Goal: Information Seeking & Learning: Learn about a topic

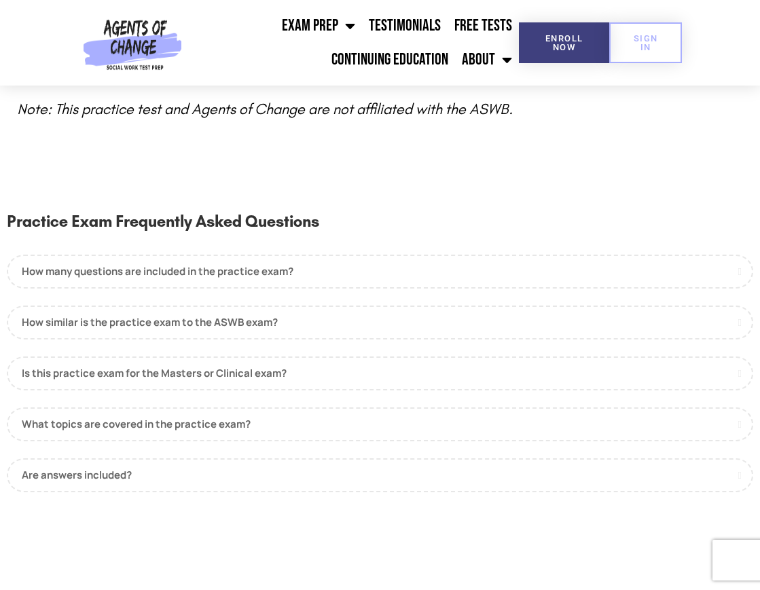
scroll to position [746, 0]
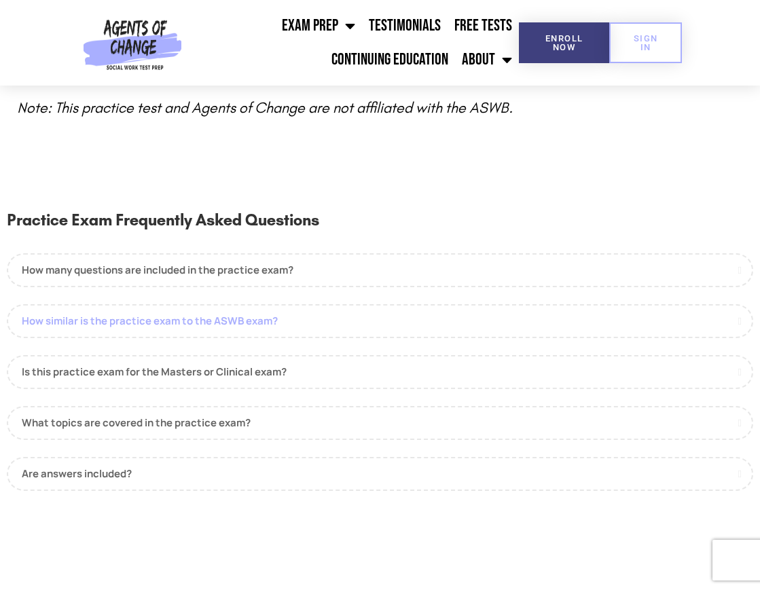
click at [337, 314] on link "How similar is the practice exam to the ASWB exam?" at bounding box center [380, 321] width 746 height 34
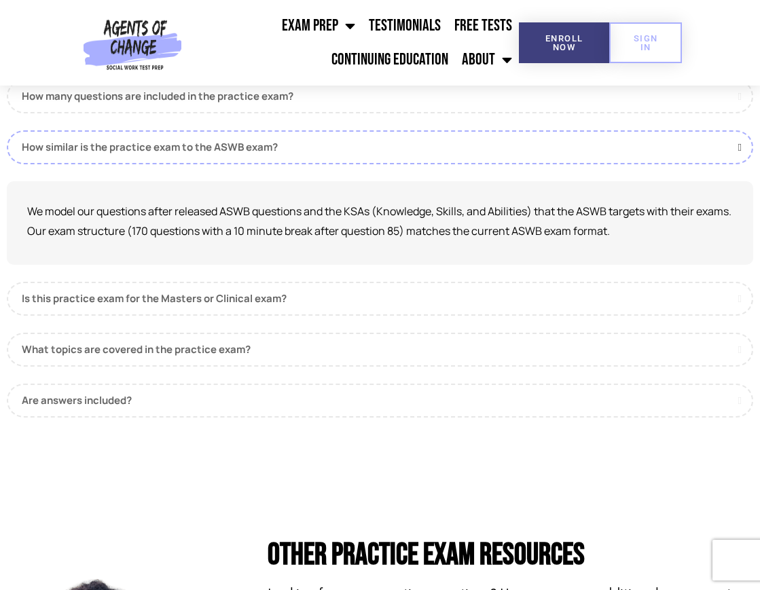
scroll to position [923, 0]
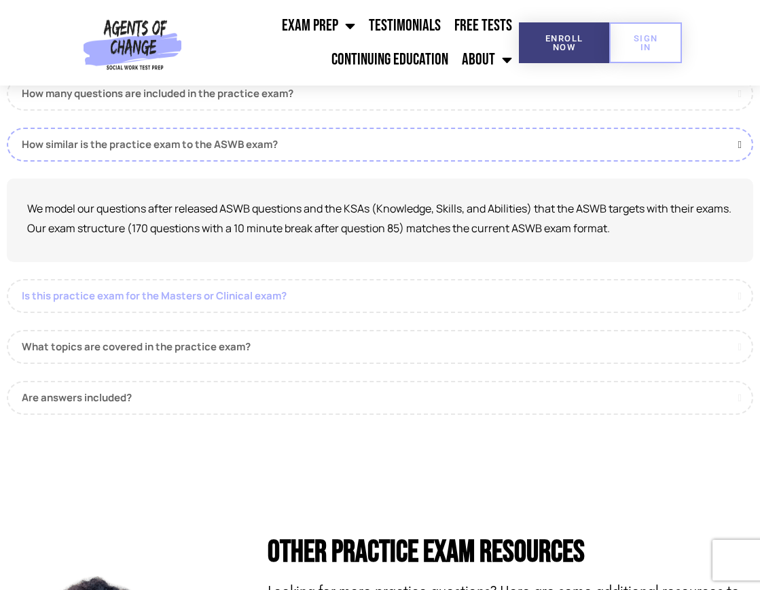
click at [365, 293] on link "Is this practice exam for the Masters or Clinical exam?" at bounding box center [380, 296] width 746 height 34
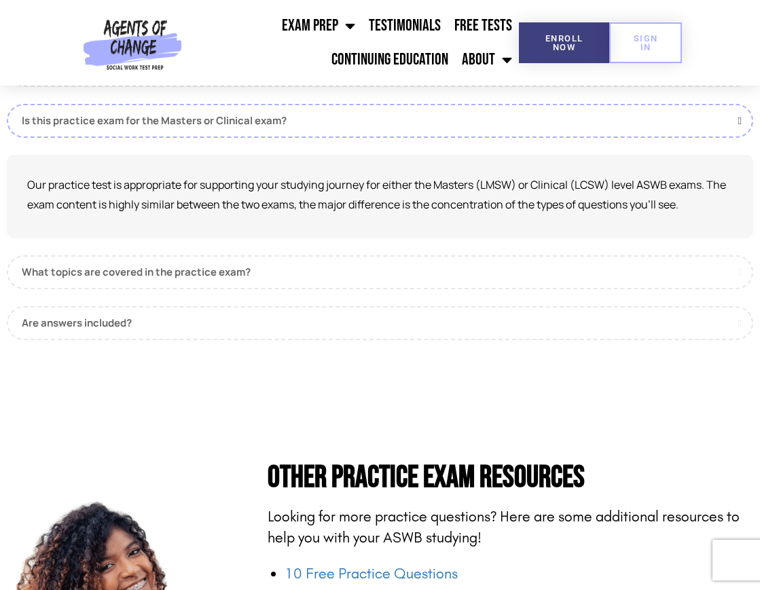
scroll to position [998, 0]
click at [346, 284] on link "What topics are covered in the practice exam?" at bounding box center [380, 272] width 746 height 34
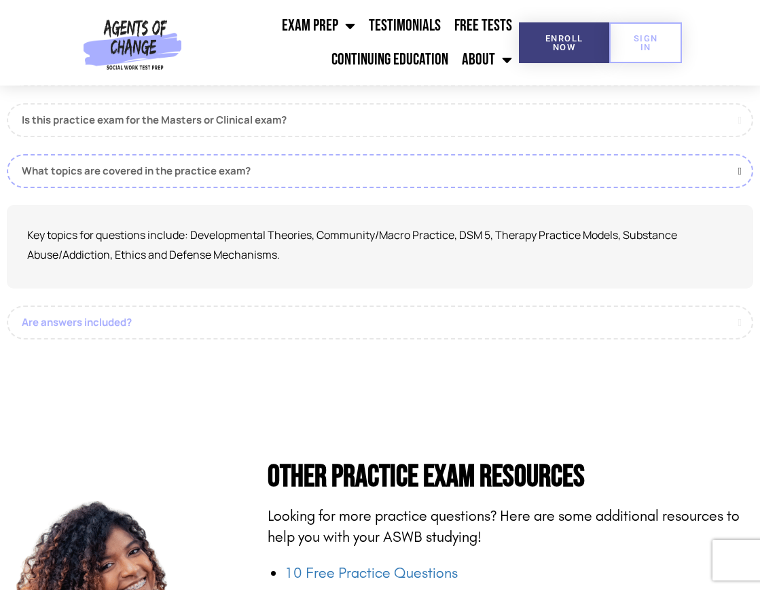
click at [343, 324] on link "Are answers included?" at bounding box center [380, 322] width 746 height 34
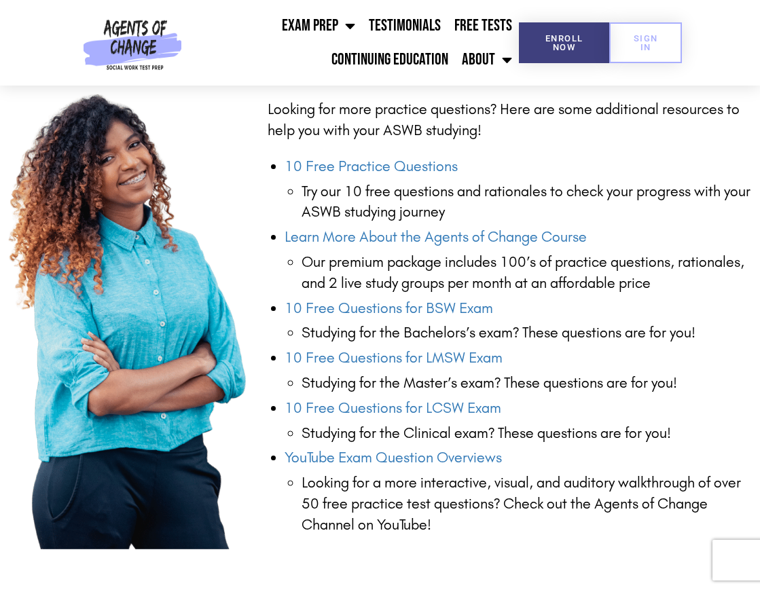
scroll to position [1405, 0]
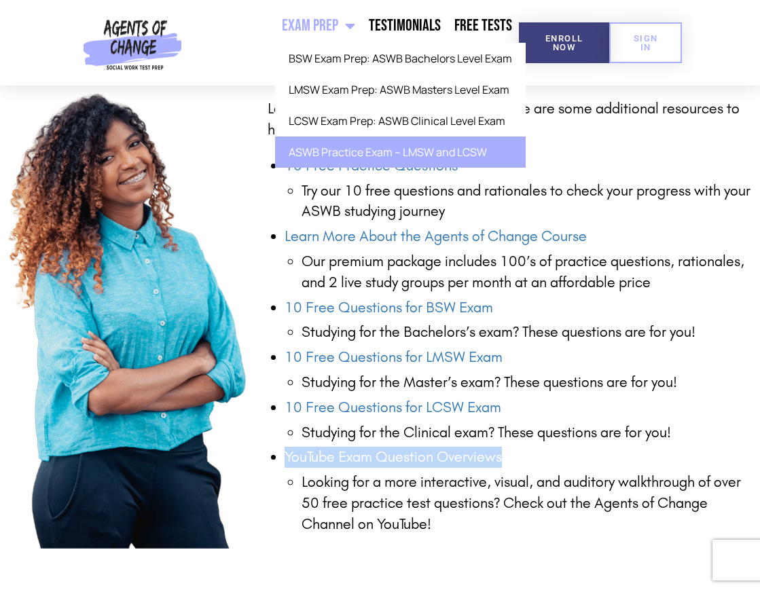
click at [337, 28] on link "Exam Prep" at bounding box center [318, 26] width 87 height 34
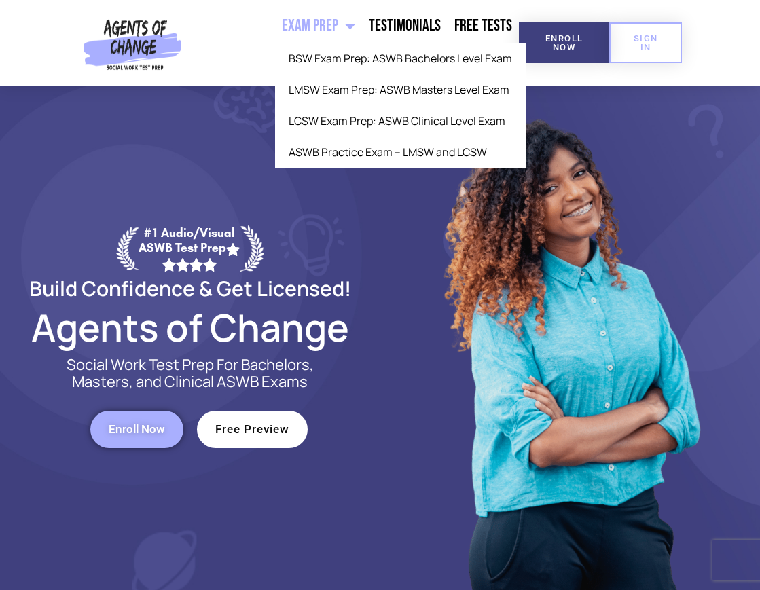
click at [335, 33] on link "Exam Prep" at bounding box center [318, 26] width 87 height 34
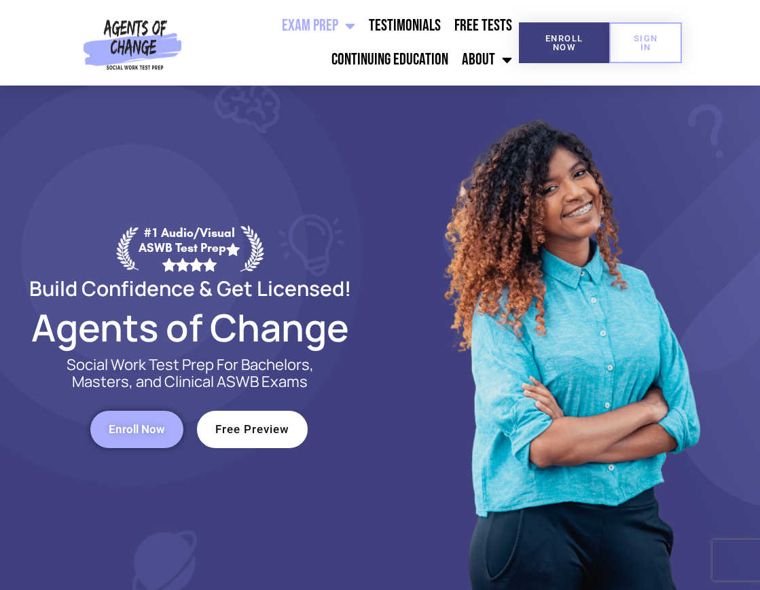
click at [339, 27] on link "Exam Prep" at bounding box center [318, 26] width 87 height 34
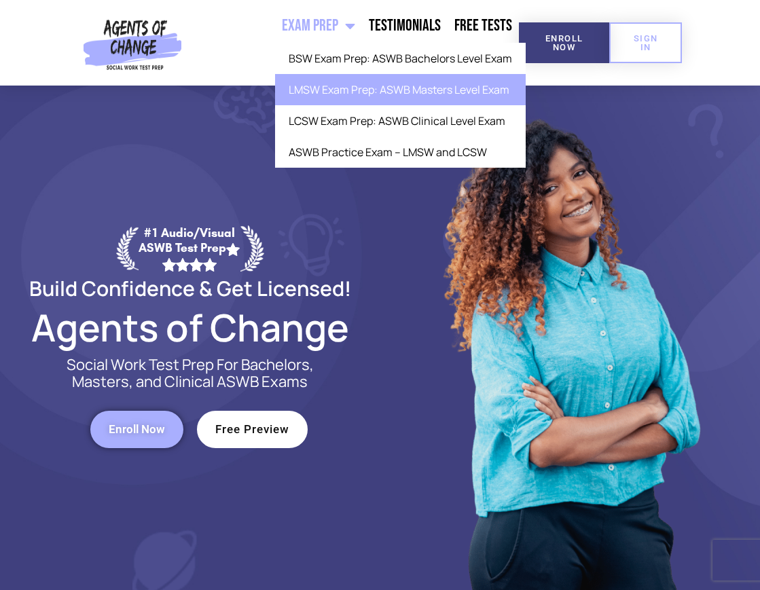
click at [369, 96] on link "LMSW Exam Prep: ASWB Masters Level Exam" at bounding box center [400, 89] width 250 height 31
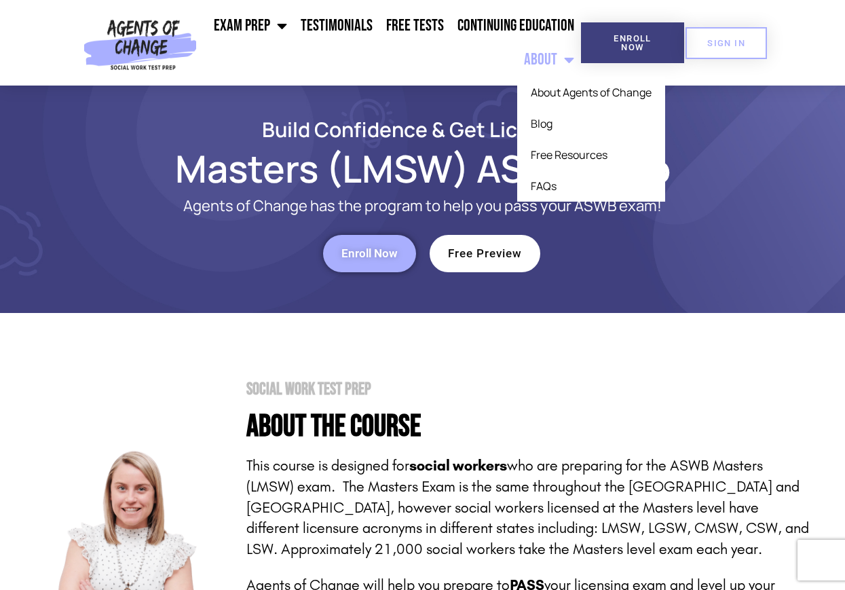
click at [555, 53] on link "About" at bounding box center [549, 60] width 64 height 34
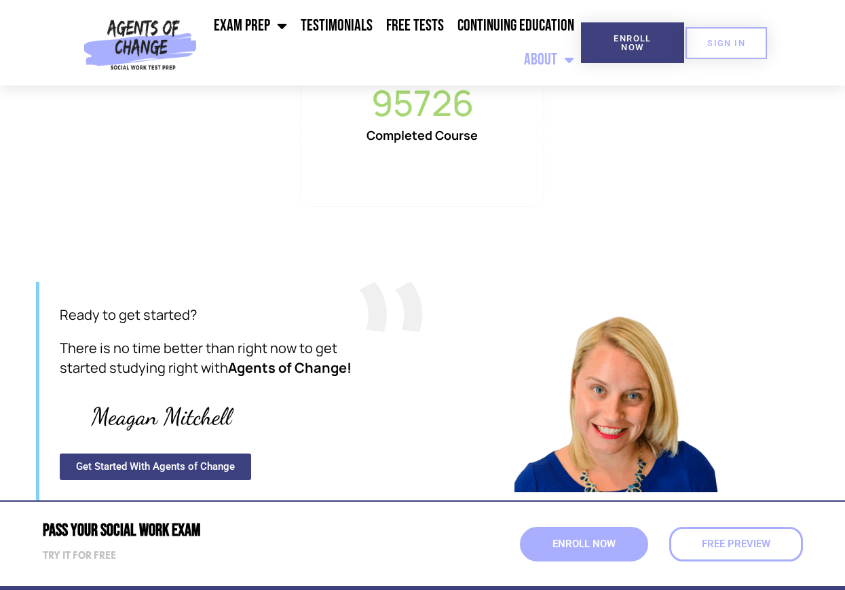
scroll to position [1468, 0]
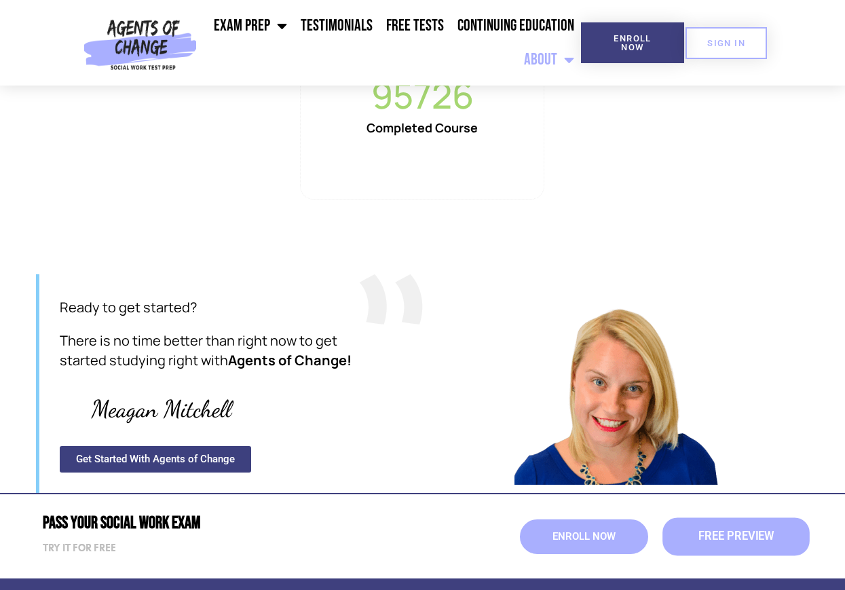
click at [696, 523] on link "Free Preview" at bounding box center [736, 536] width 147 height 38
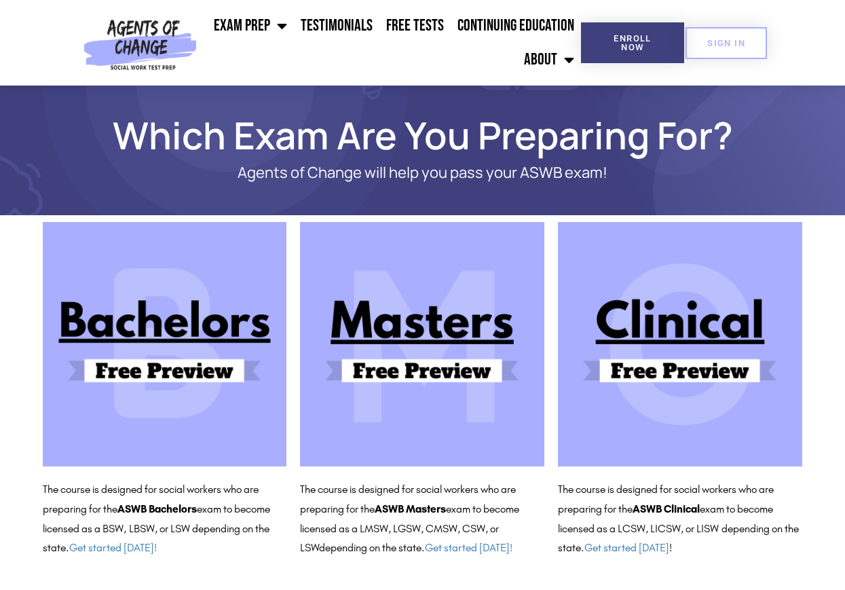
click at [439, 324] on img at bounding box center [422, 344] width 244 height 244
click at [622, 41] on span "Enroll Now" at bounding box center [633, 43] width 60 height 18
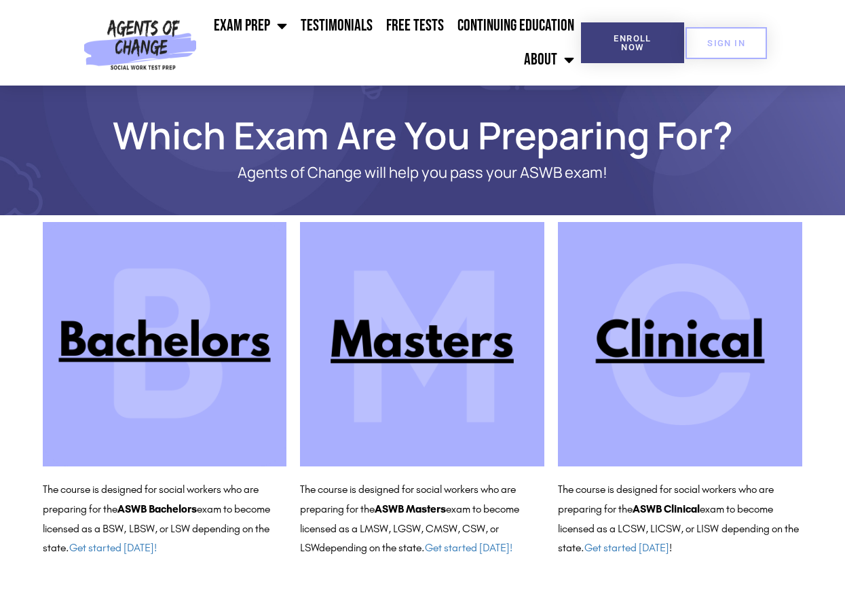
click at [390, 339] on img at bounding box center [422, 344] width 244 height 244
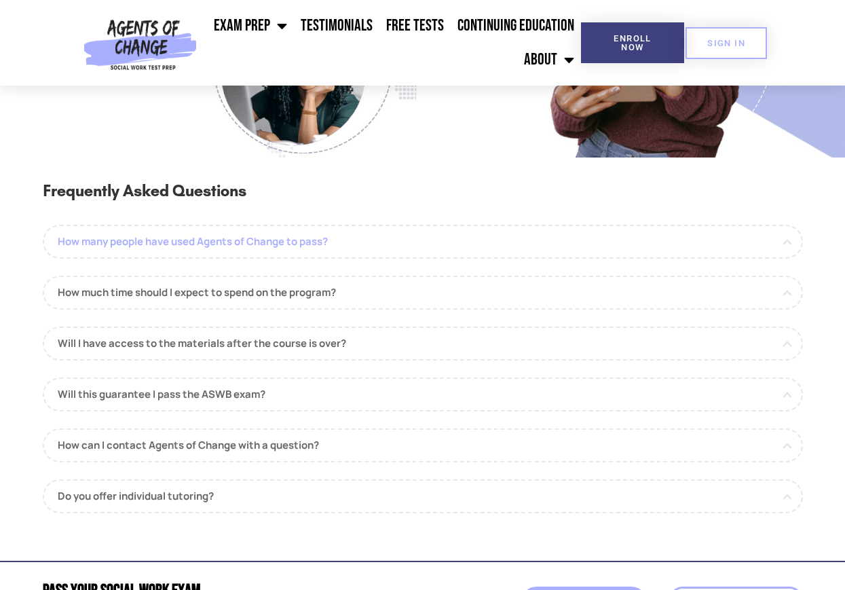
scroll to position [1401, 0]
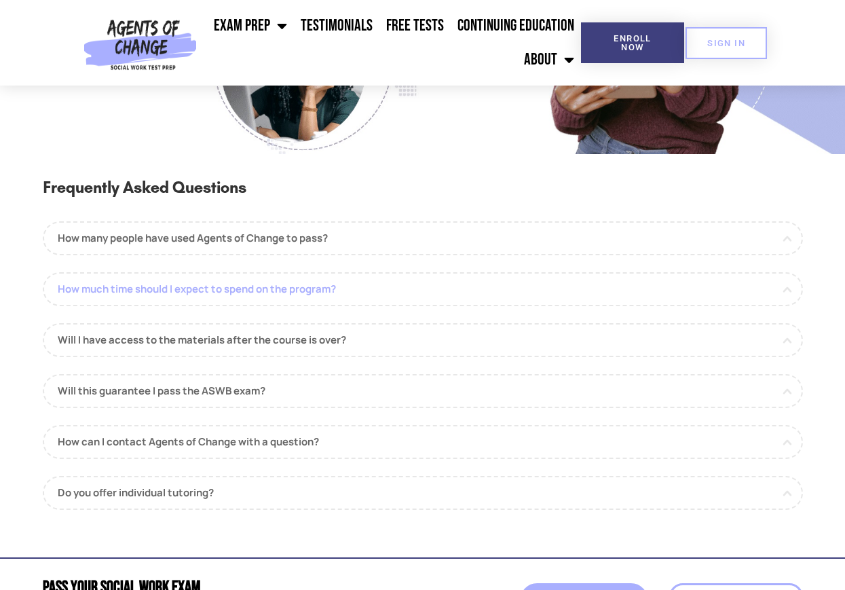
click at [564, 302] on link "How much time should I expect to spend on the program?" at bounding box center [423, 289] width 760 height 34
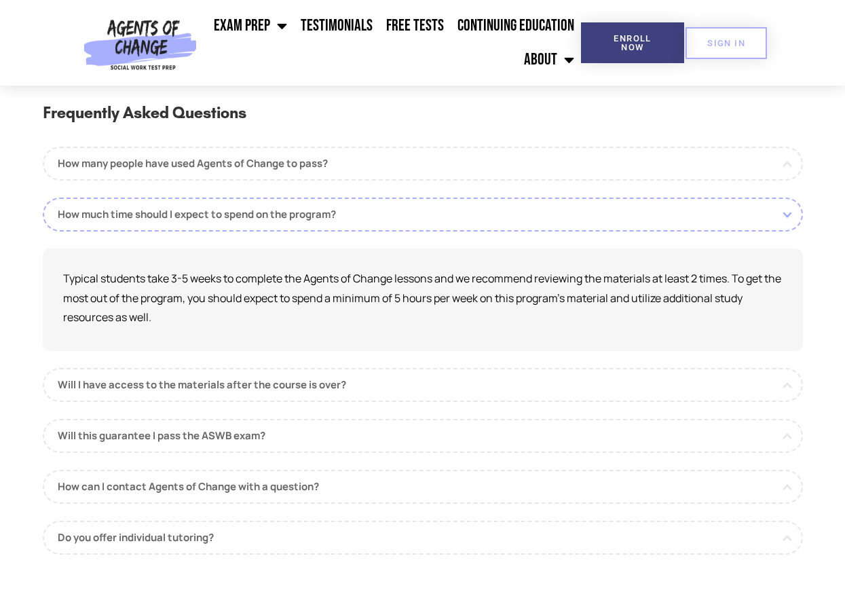
scroll to position [1489, 0]
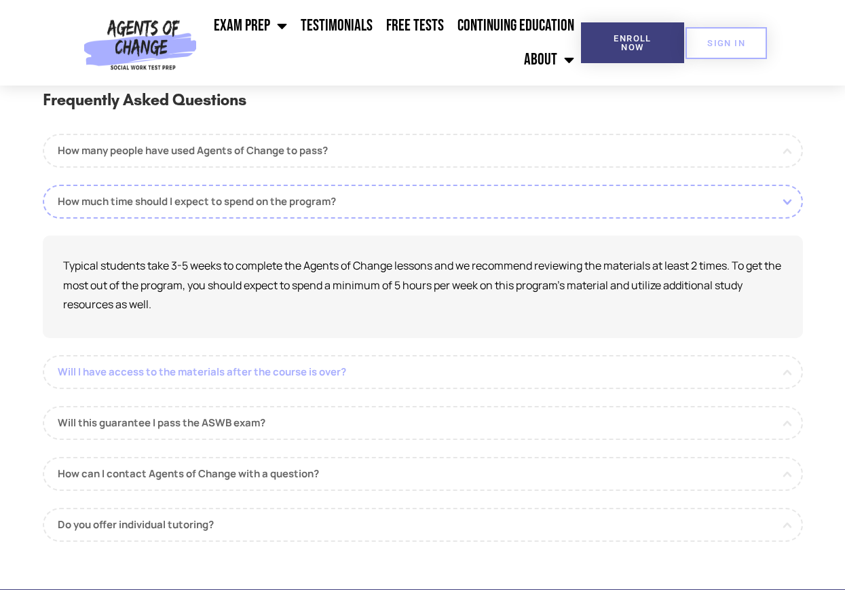
click at [521, 381] on link "Will I have access to the materials after the course is over?" at bounding box center [423, 372] width 760 height 34
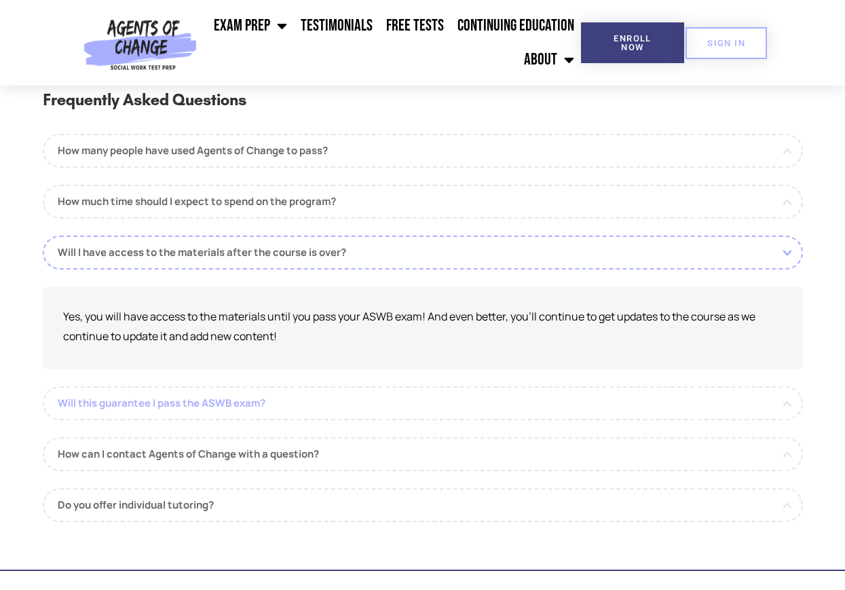
click at [437, 405] on link "Will this guarantee I pass the ASWB exam?" at bounding box center [423, 403] width 760 height 34
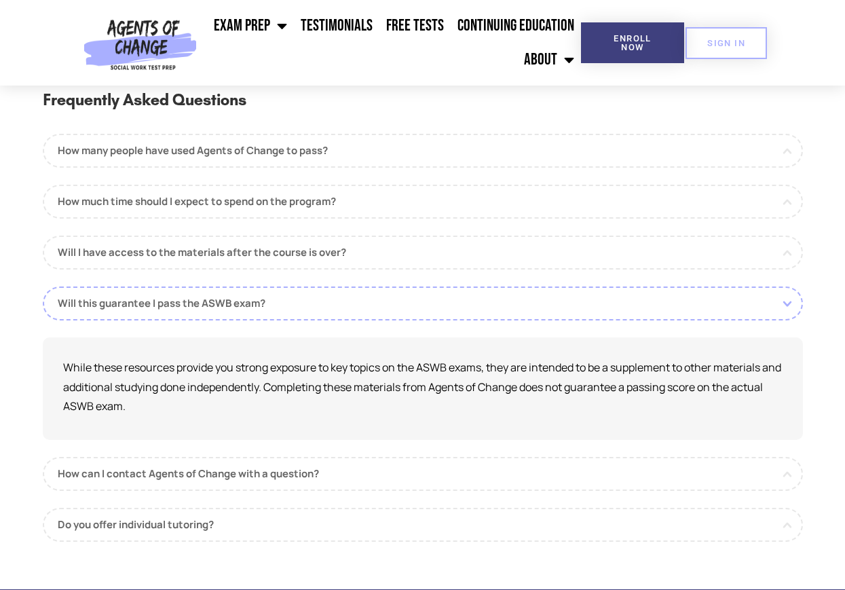
click at [459, 545] on div "Frequently Asked Questions How many people have used Agents of Change to pass? …" at bounding box center [423, 335] width 760 height 496
click at [459, 540] on link "Do you offer individual tutoring?" at bounding box center [423, 525] width 760 height 34
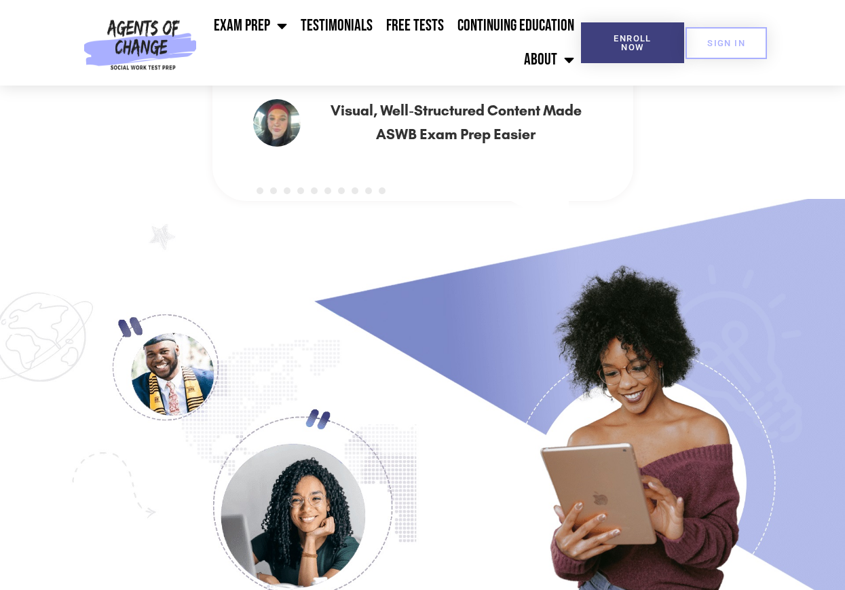
scroll to position [490, 0]
